Goal: Check status: Check status

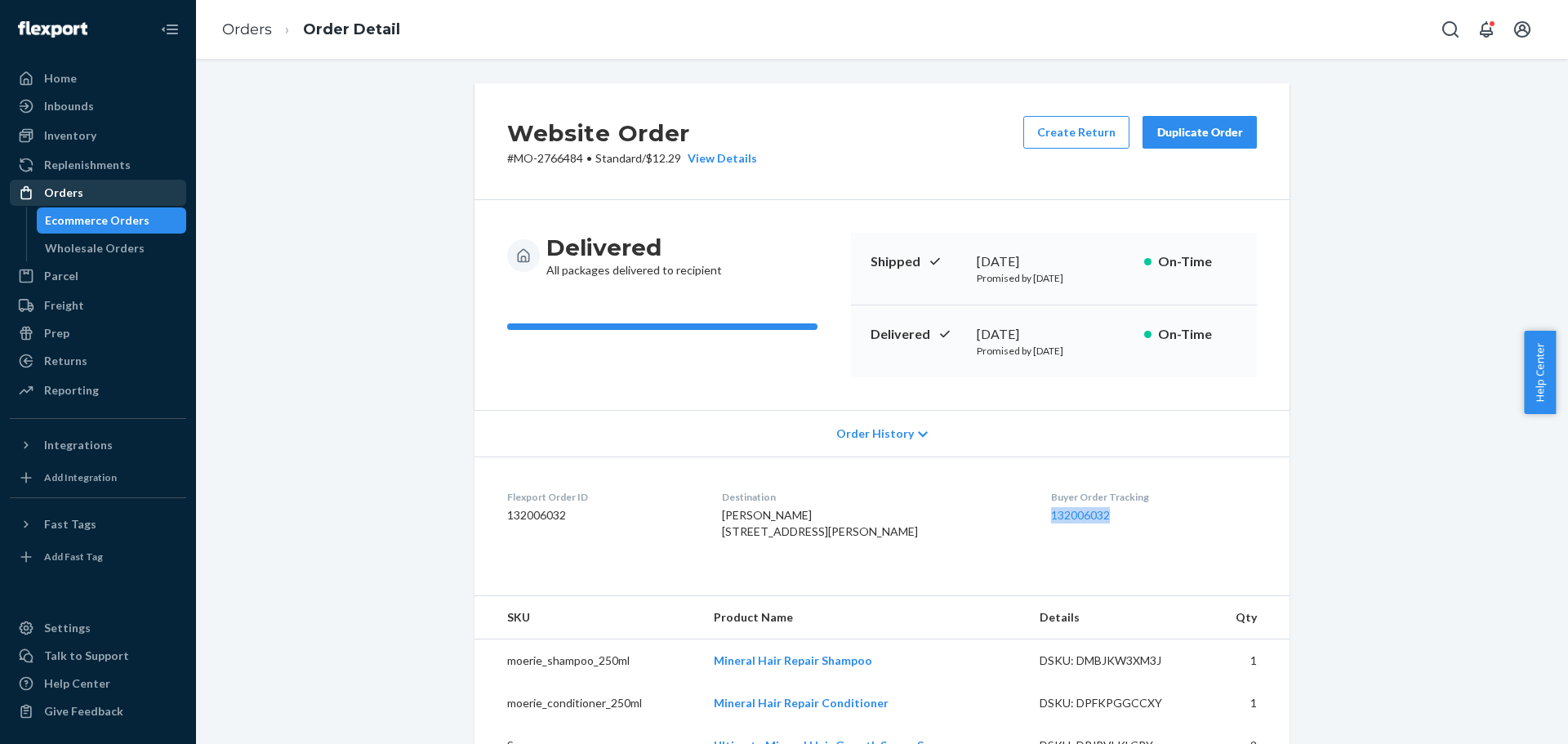
scroll to position [81, 0]
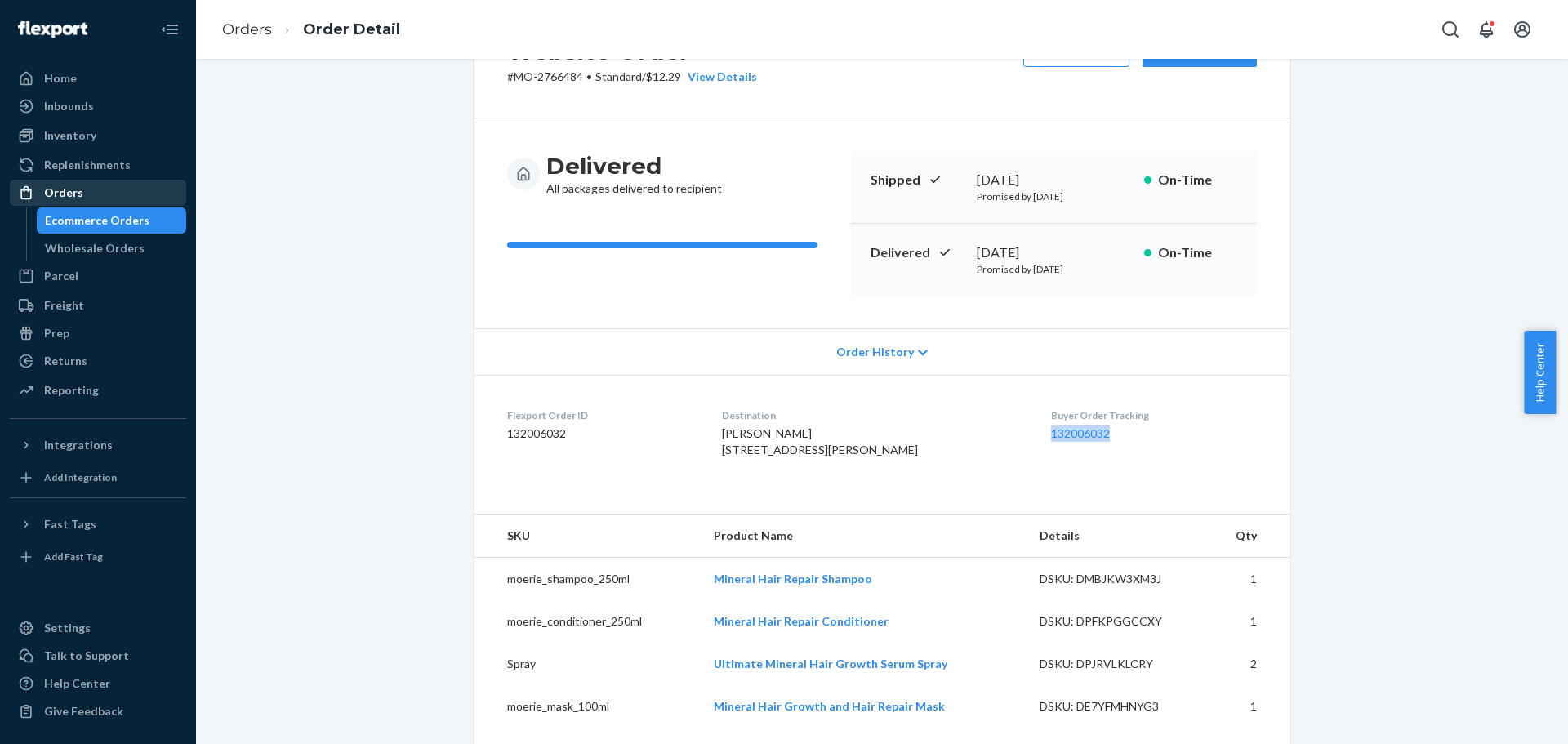
click at [100, 197] on div "Orders" at bounding box center [98, 193] width 173 height 23
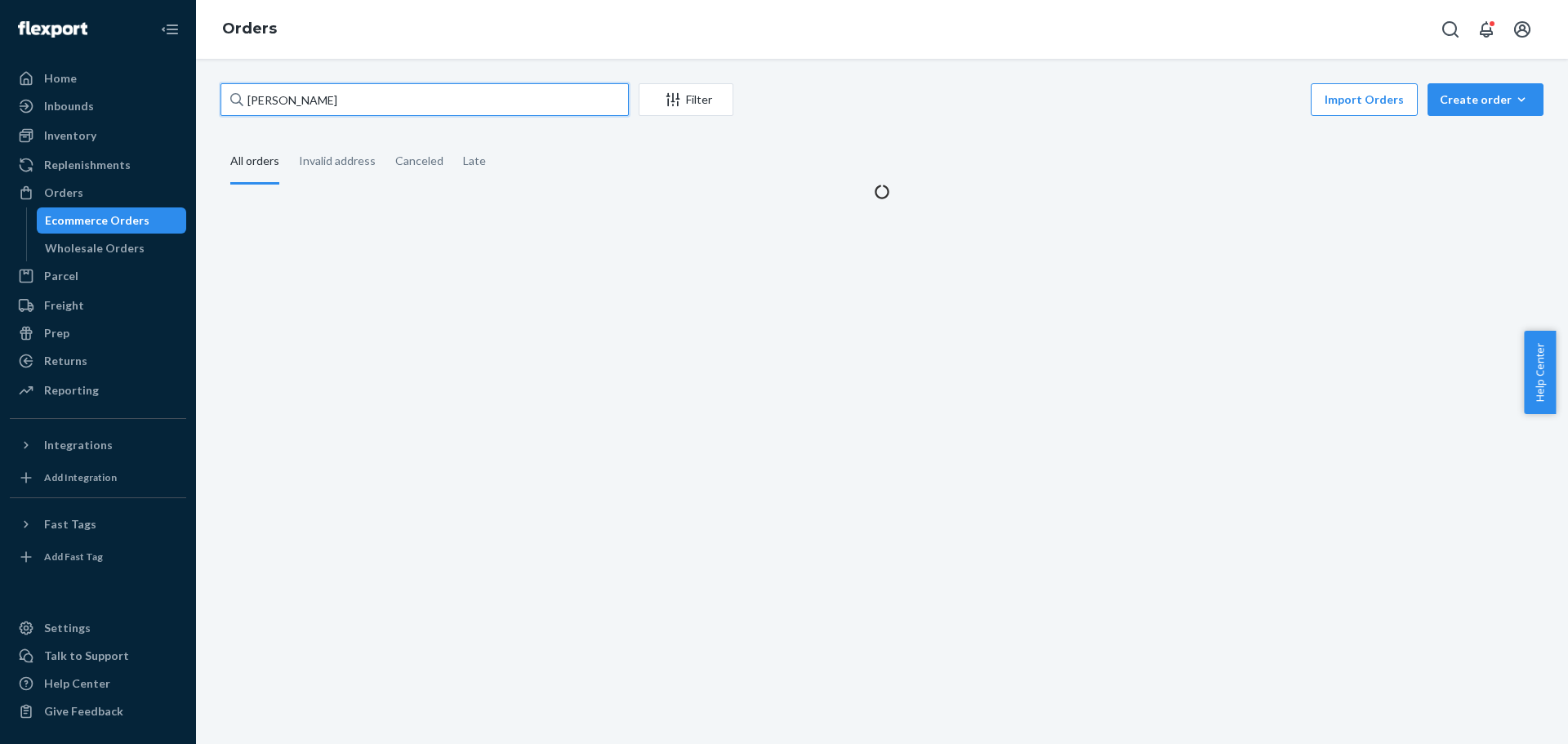
click at [380, 103] on input "[PERSON_NAME]" at bounding box center [425, 100] width 408 height 33
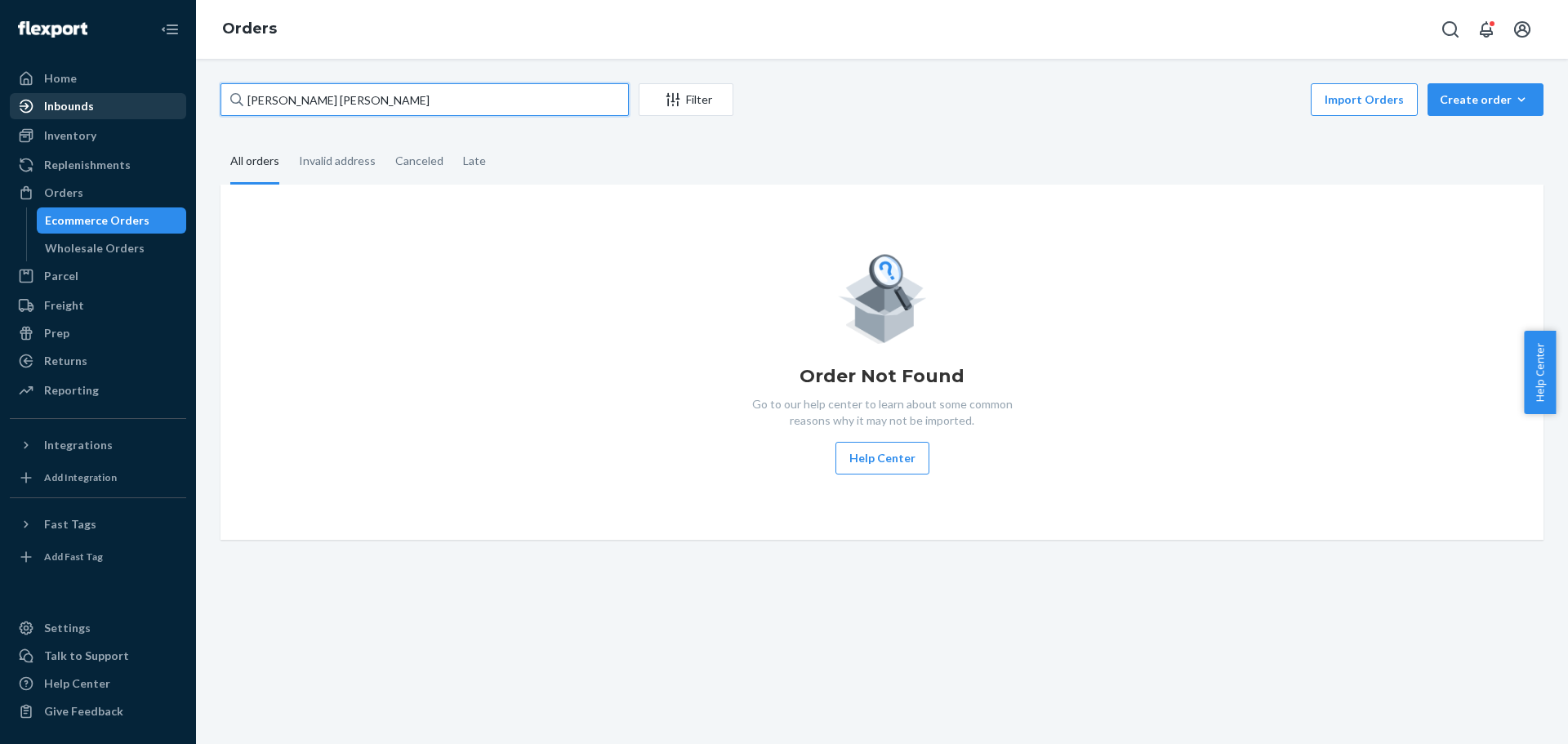
drag, startPoint x: 331, startPoint y: 103, endPoint x: 94, endPoint y: 117, distance: 237.4
click at [97, 117] on div "Home Inbounds Shipping Plans Problems Inventory Products Branded Packaging Repl…" at bounding box center [784, 372] width 1568 height 744
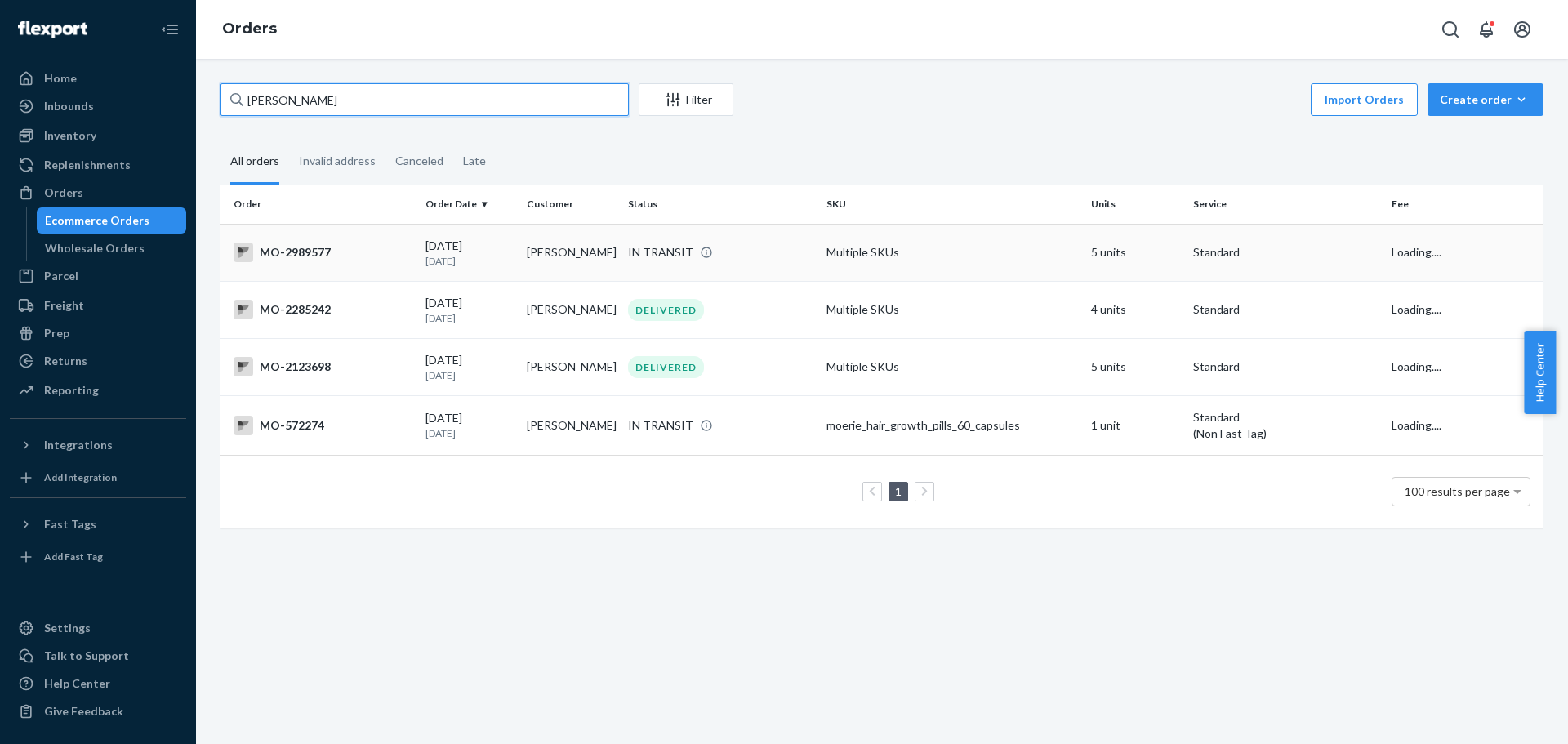
type input "[PERSON_NAME]"
click at [534, 248] on td "[PERSON_NAME]" at bounding box center [571, 252] width 102 height 57
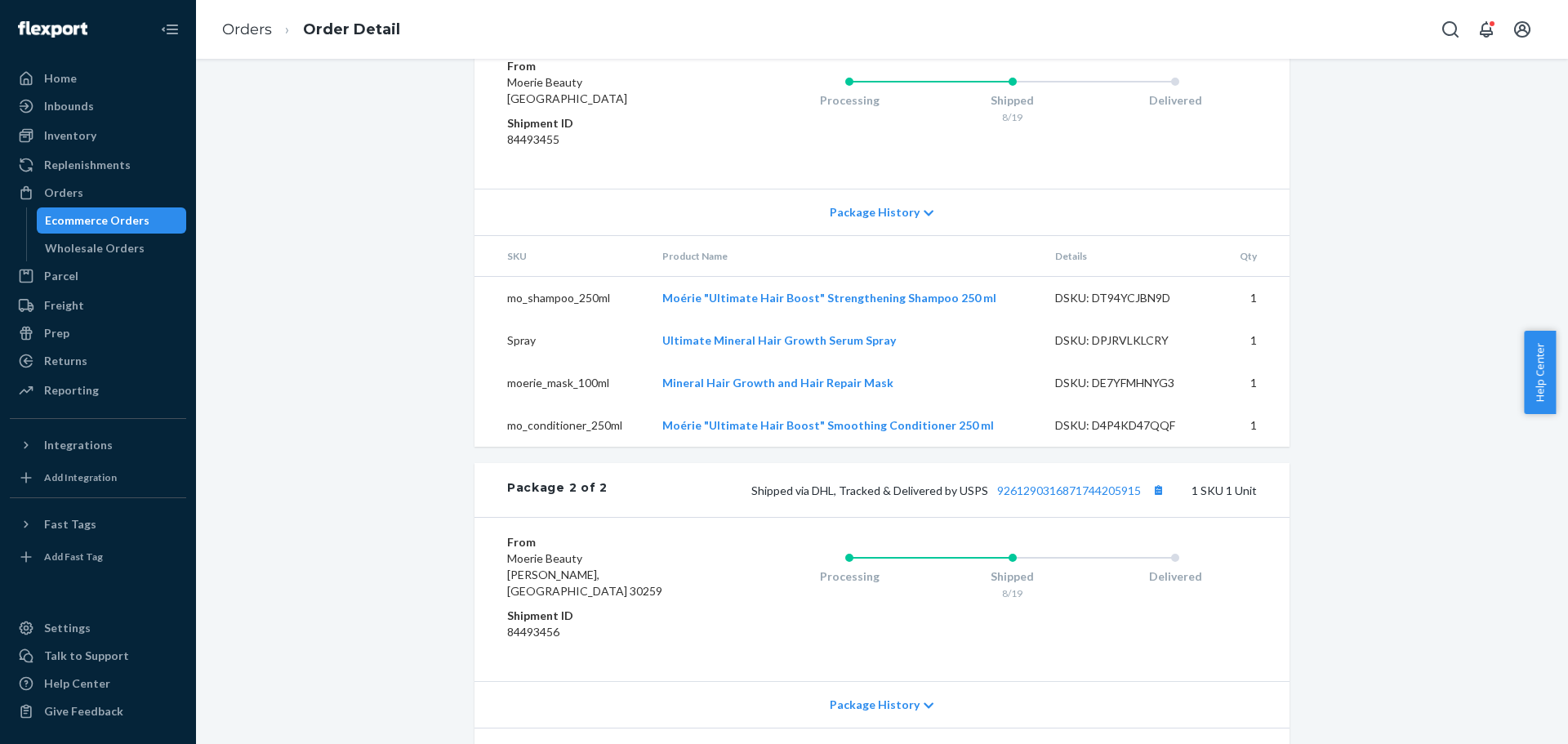
scroll to position [985, 0]
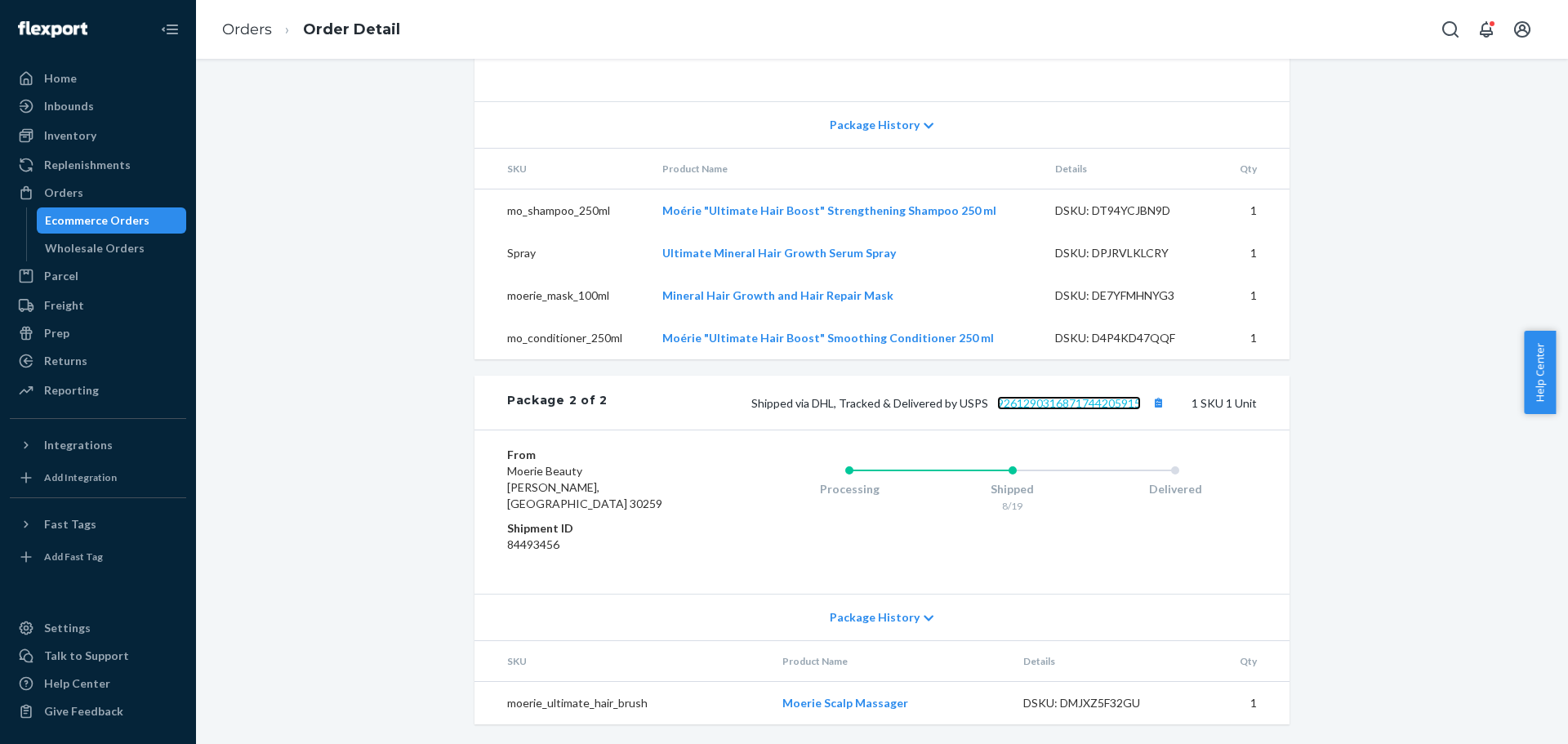
click at [1053, 410] on link "9261290316871744205915" at bounding box center [1069, 403] width 144 height 14
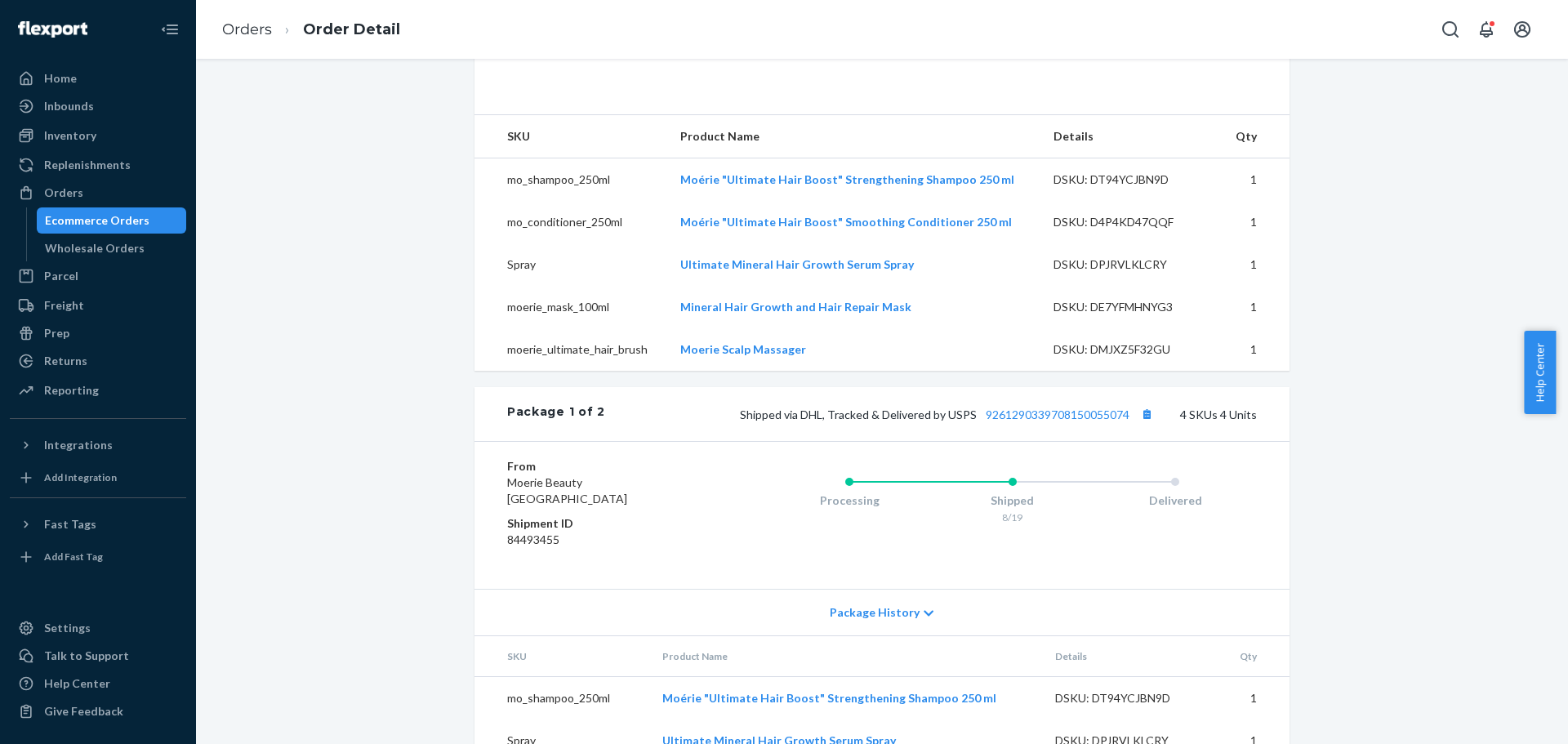
scroll to position [491, 0]
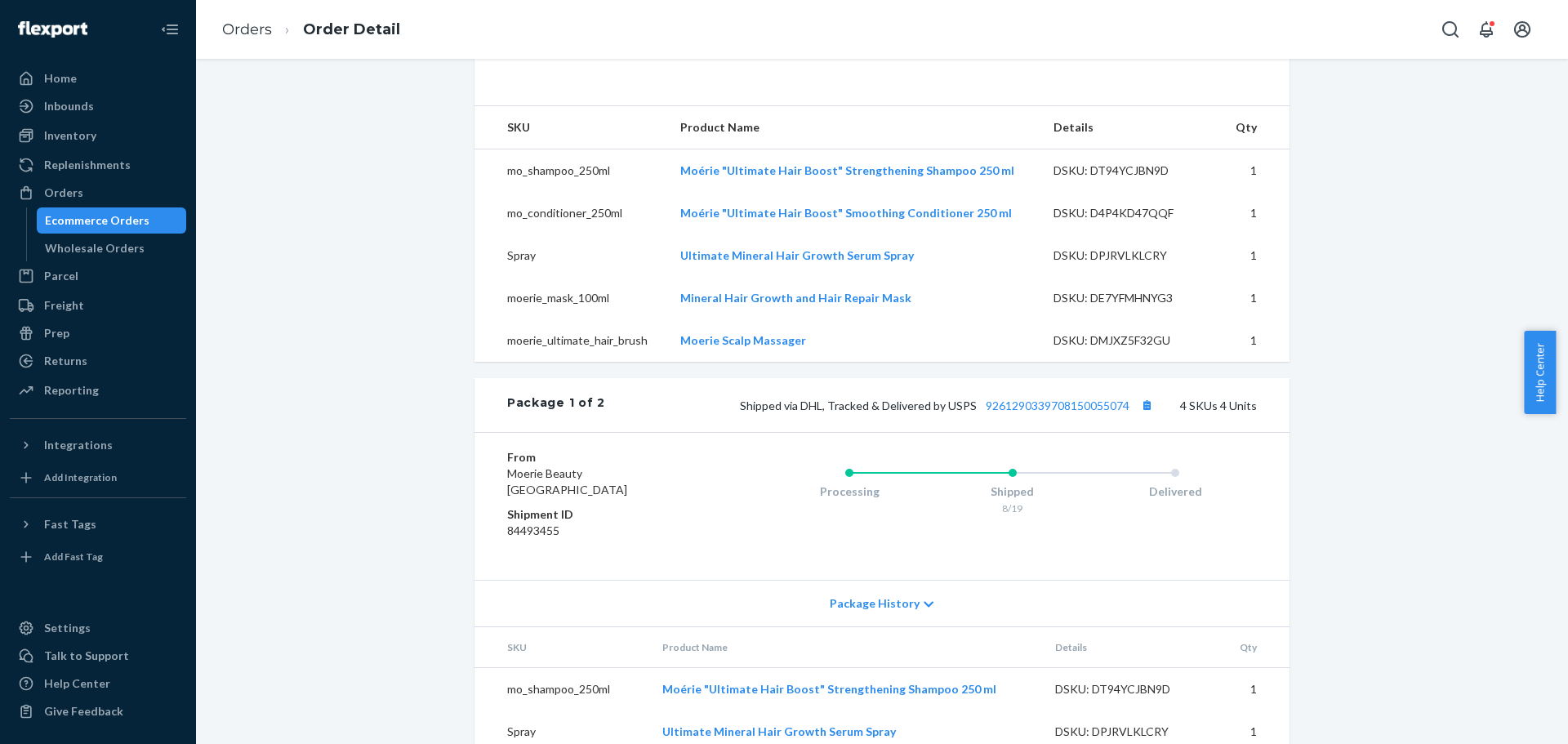
click at [1011, 416] on div "Shipped via DHL, Tracked & Delivered by USPS 9261290339708150055074 4 SKUs 4 Un…" at bounding box center [932, 405] width 652 height 21
click at [1017, 412] on link "9261290339708150055074" at bounding box center [1057, 405] width 144 height 14
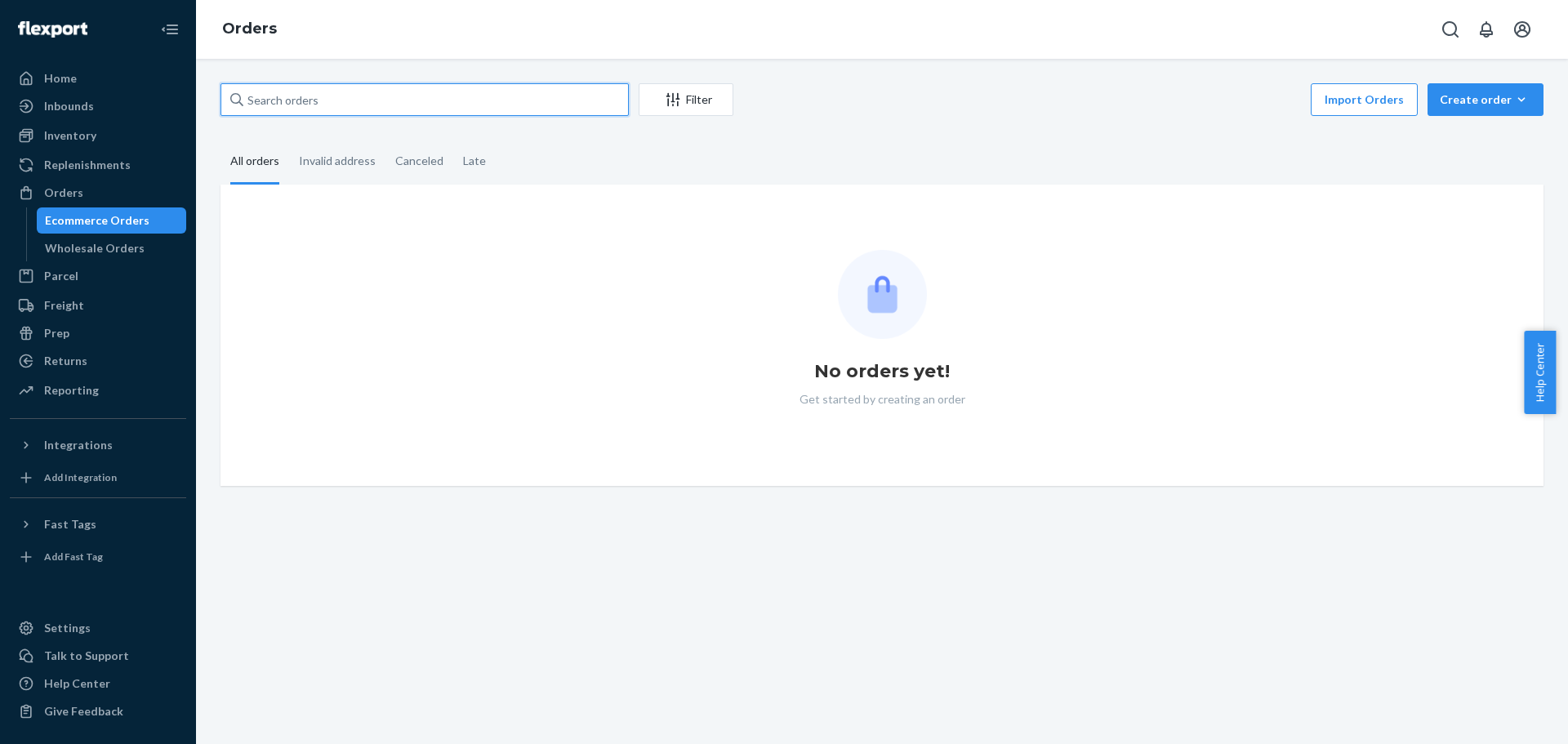
click at [305, 106] on input "text" at bounding box center [425, 100] width 408 height 33
paste input "LeeAnn Walker"
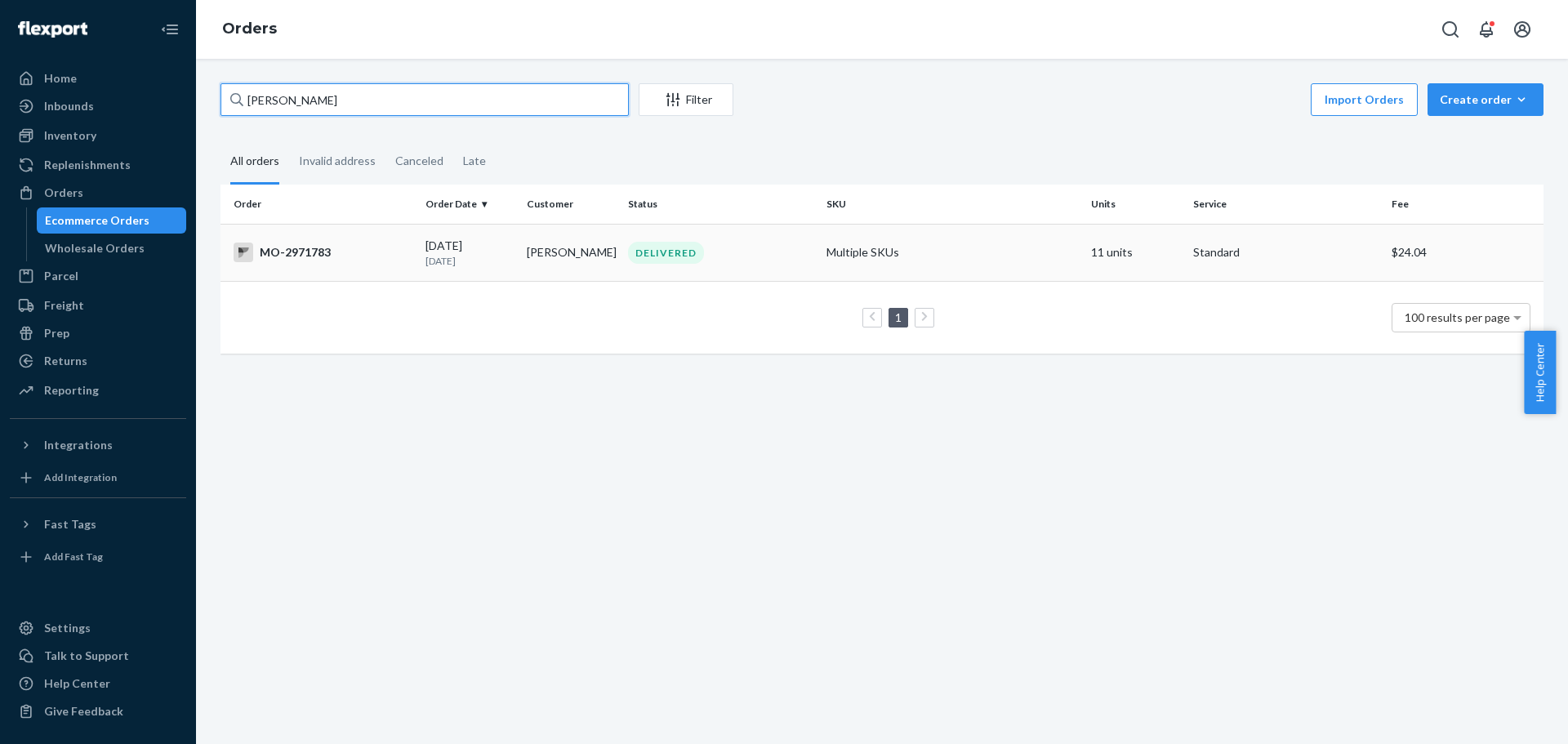
type input "LeeAnn Walker"
click at [411, 259] on td "MO-2971783" at bounding box center [319, 252] width 198 height 57
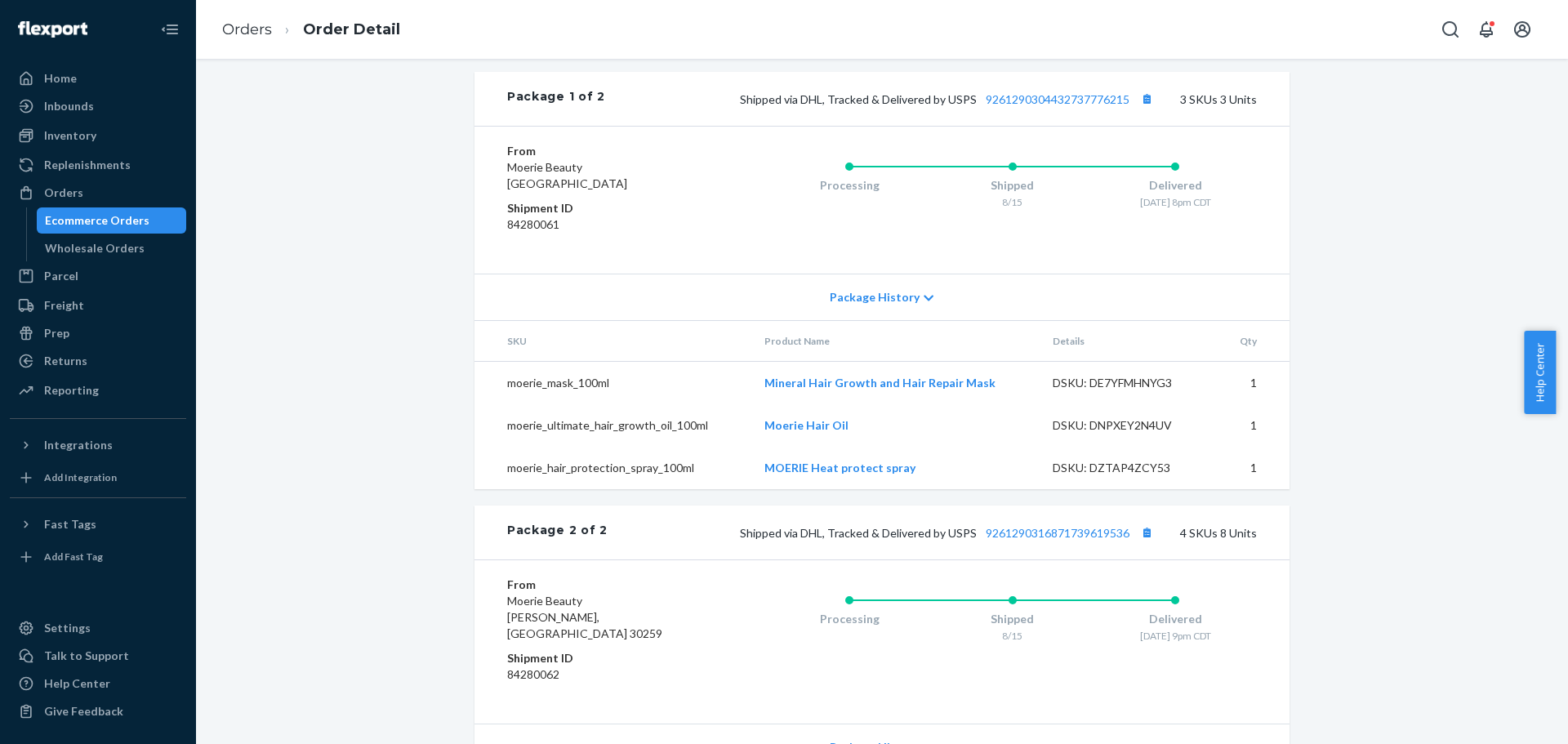
scroll to position [899, 0]
